Goal: Information Seeking & Learning: Check status

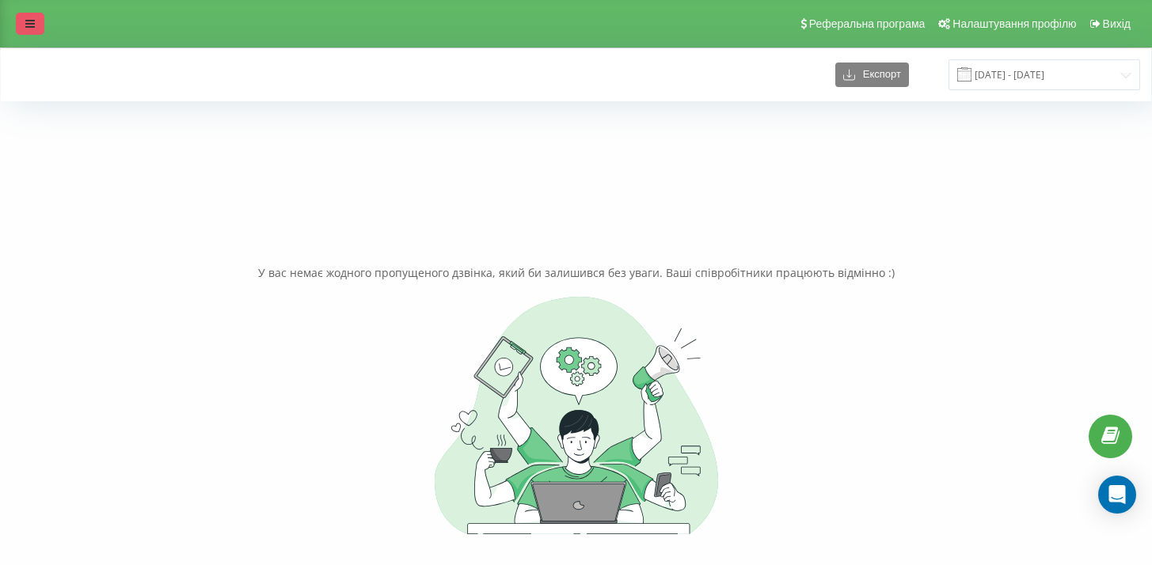
click at [40, 20] on link at bounding box center [30, 24] width 28 height 22
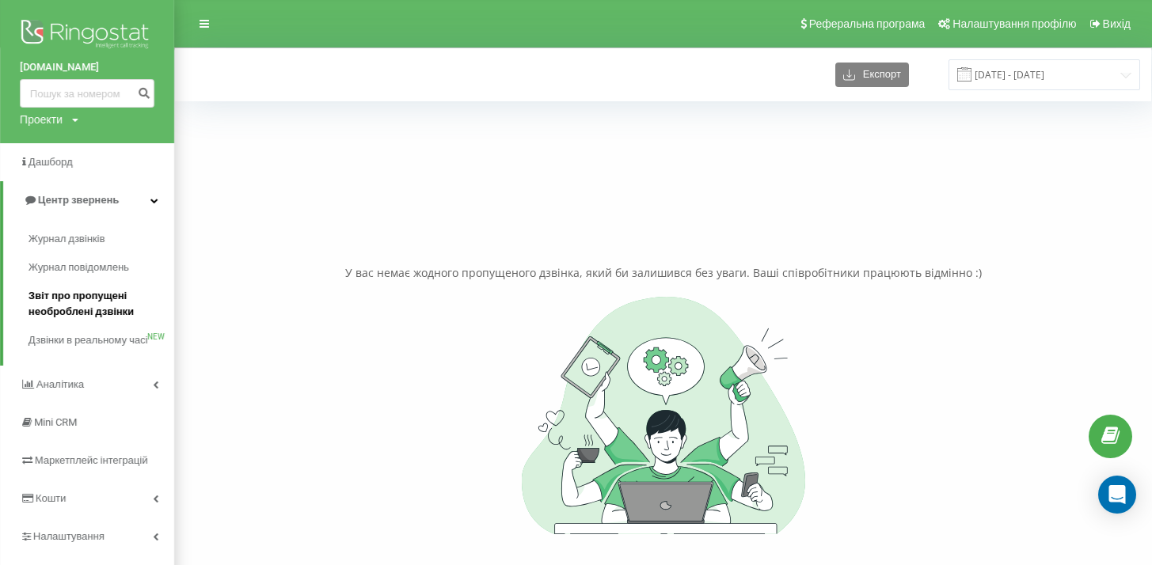
click at [70, 292] on span "Звіт про пропущені необроблені дзвінки" at bounding box center [97, 304] width 138 height 32
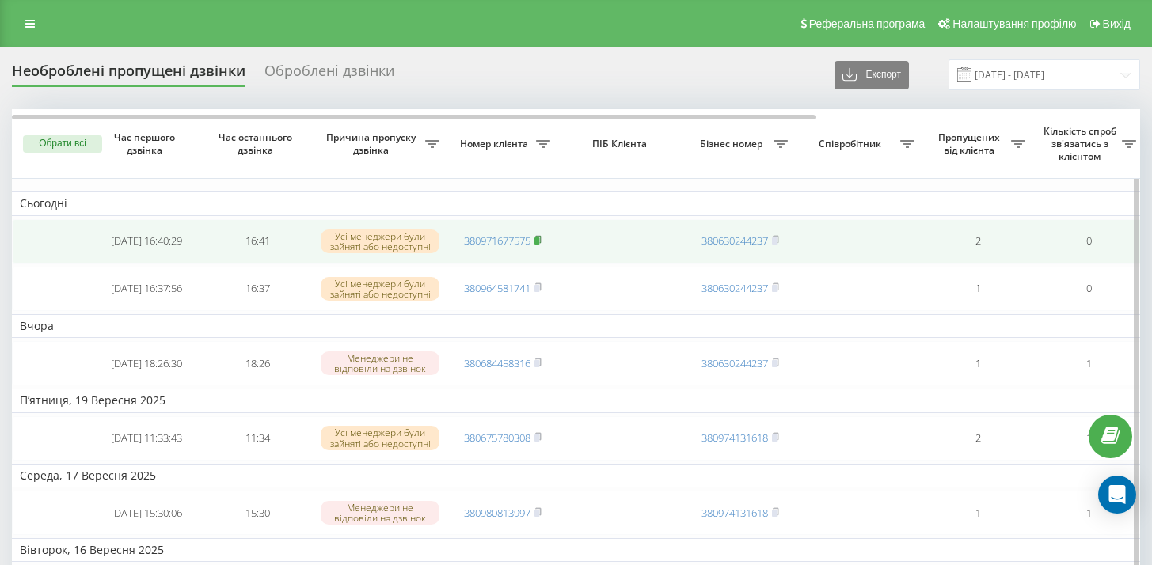
click at [541, 241] on icon at bounding box center [537, 239] width 7 height 9
click at [541, 237] on icon at bounding box center [537, 239] width 7 height 9
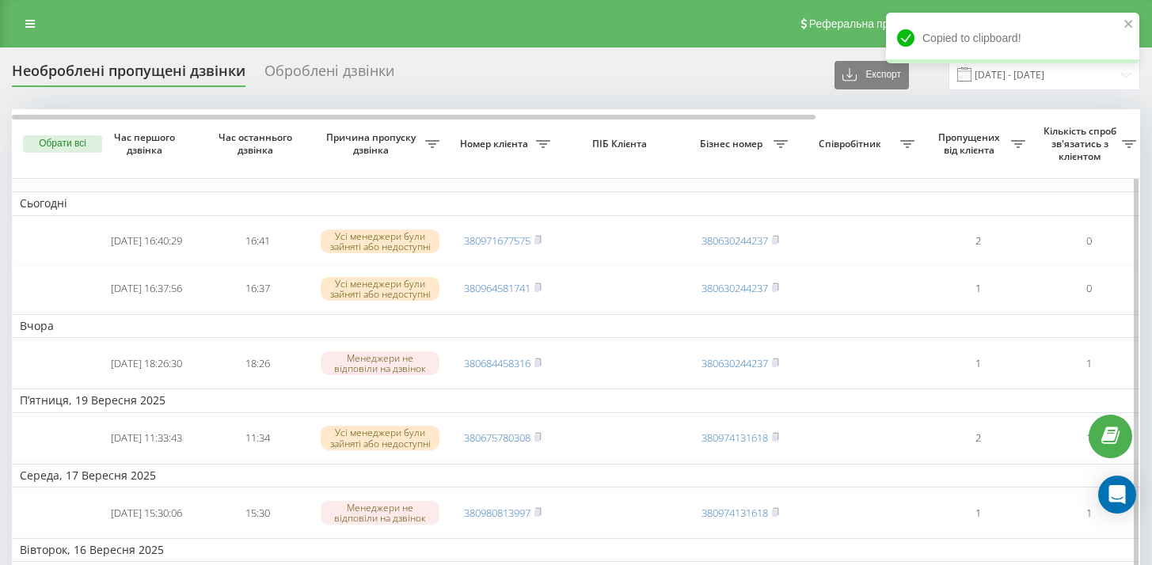
drag, startPoint x: 541, startPoint y: 287, endPoint x: 686, endPoint y: 407, distance: 188.3
click at [541, 287] on icon at bounding box center [538, 286] width 6 height 7
